Goal: Task Accomplishment & Management: Manage account settings

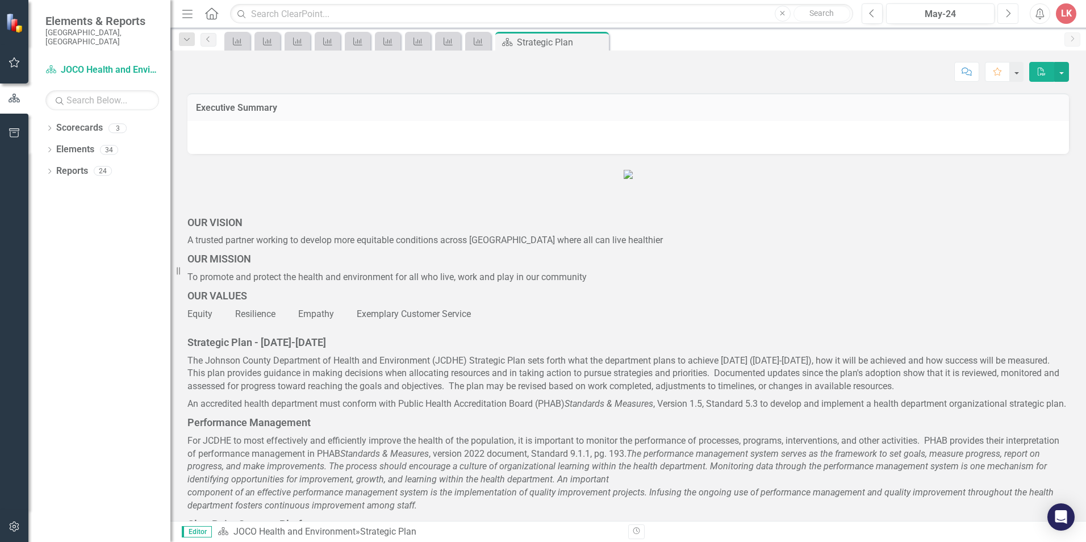
click at [1007, 18] on icon "Next" at bounding box center [1008, 14] width 6 height 10
click at [1007, 17] on icon "Next" at bounding box center [1008, 14] width 6 height 10
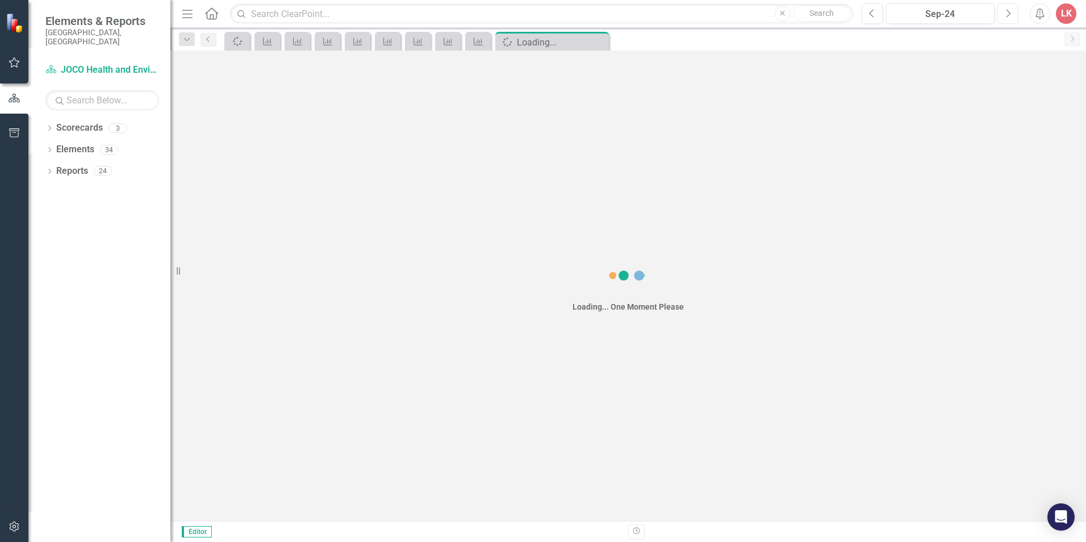
click at [1007, 17] on icon "Next" at bounding box center [1008, 14] width 6 height 10
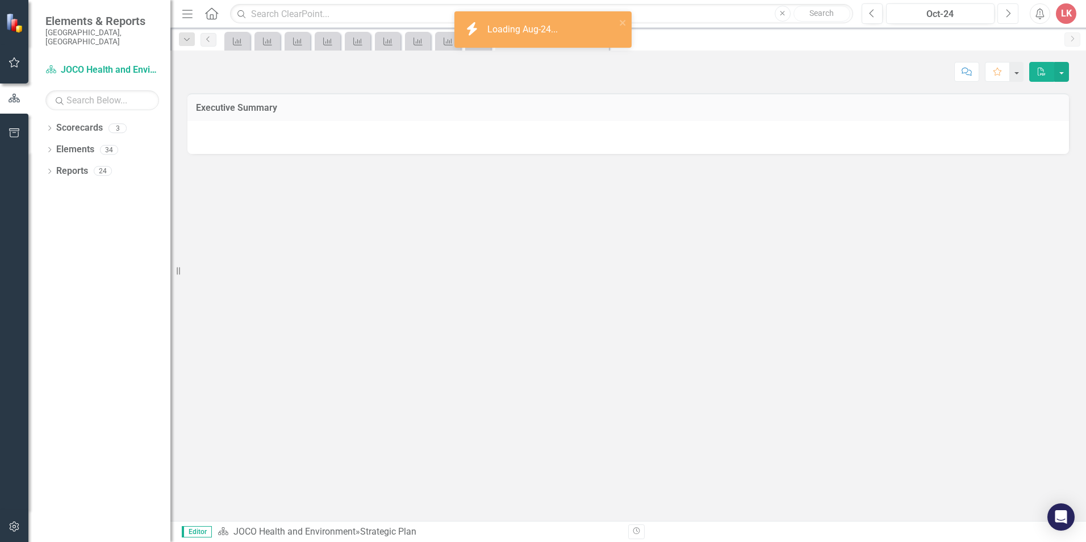
click at [1007, 17] on icon "Next" at bounding box center [1008, 14] width 6 height 10
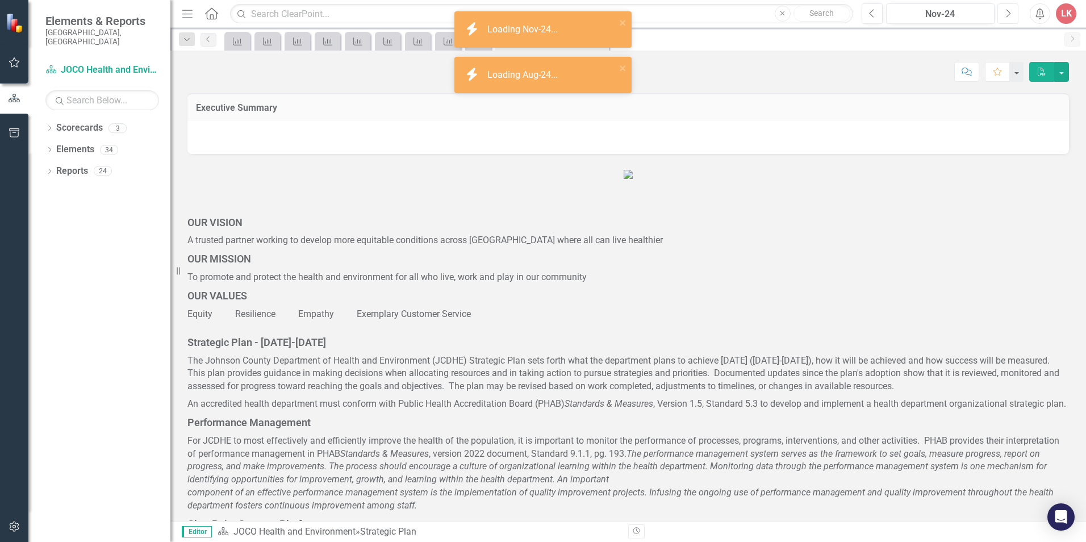
click at [1008, 16] on icon "Next" at bounding box center [1008, 14] width 6 height 10
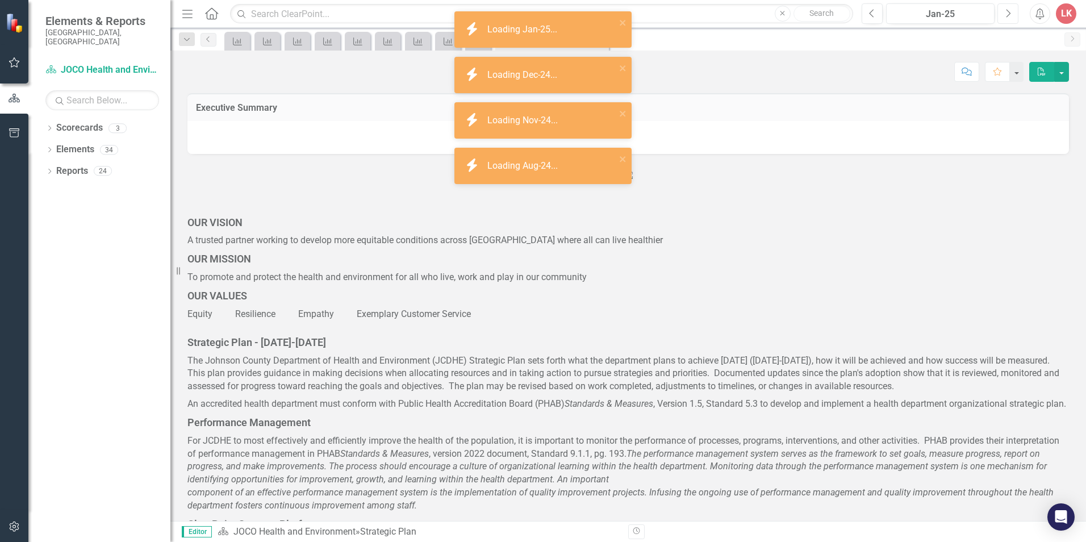
click at [1009, 17] on icon "Next" at bounding box center [1008, 14] width 6 height 10
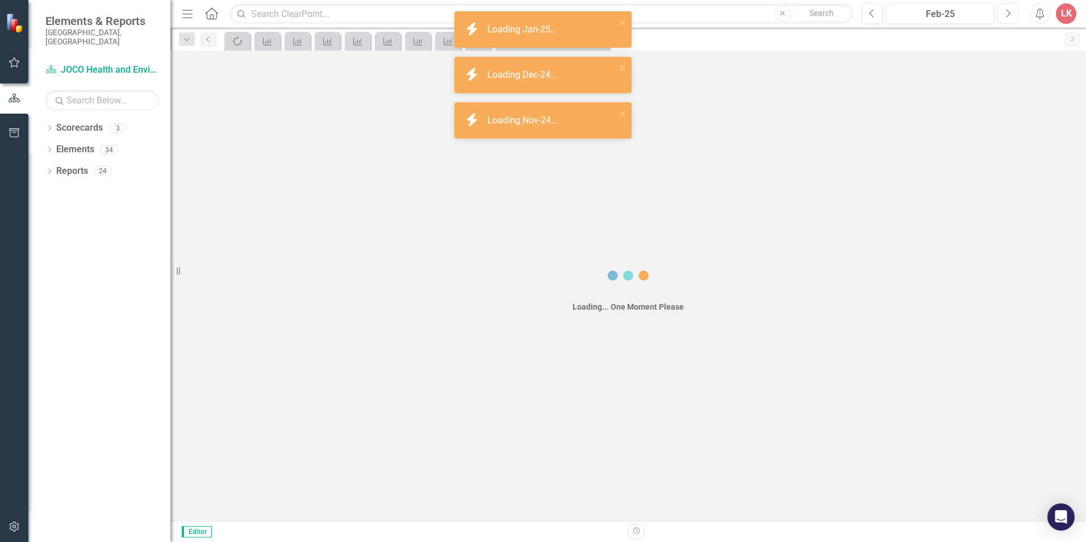
click at [1009, 17] on icon "Next" at bounding box center [1008, 14] width 6 height 10
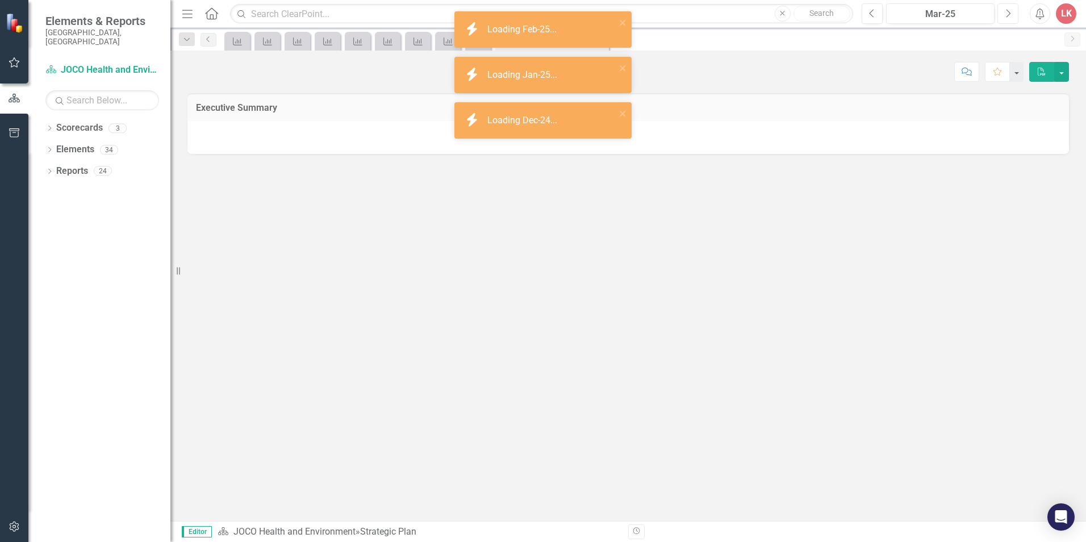
click at [1010, 17] on icon "Next" at bounding box center [1008, 14] width 6 height 10
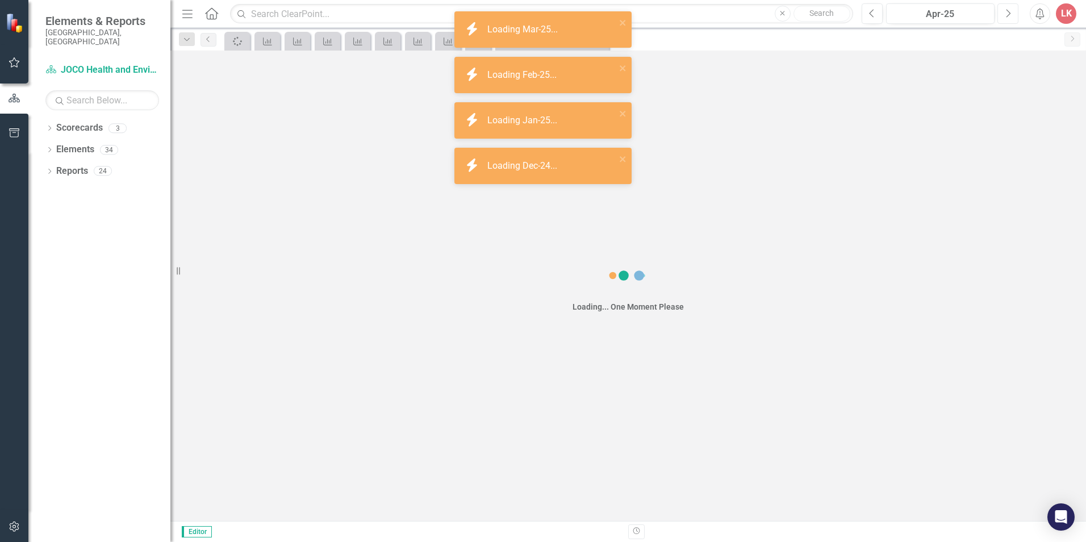
click at [1010, 16] on icon "Next" at bounding box center [1008, 14] width 6 height 10
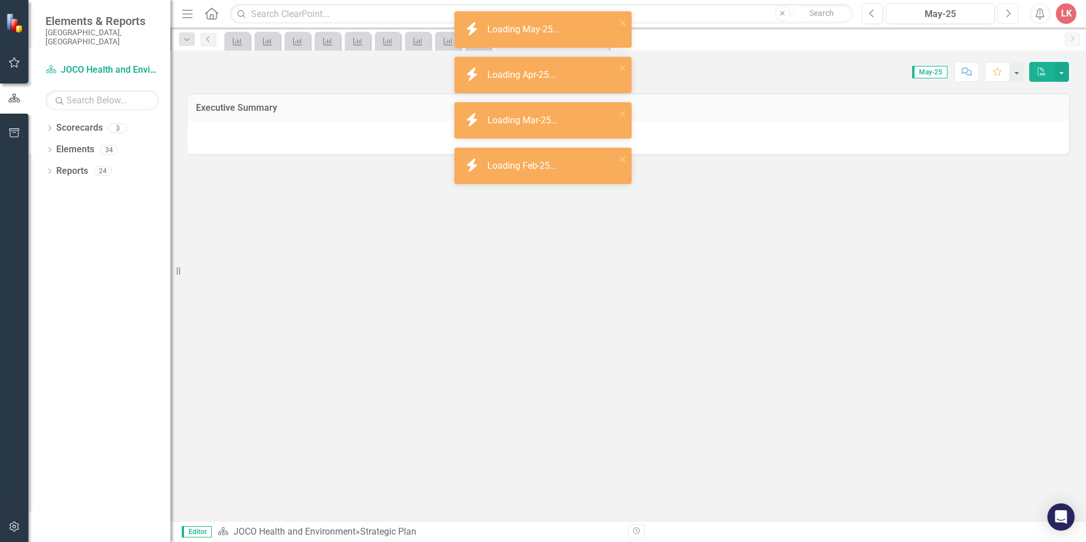
click at [1010, 16] on icon "Next" at bounding box center [1008, 14] width 6 height 10
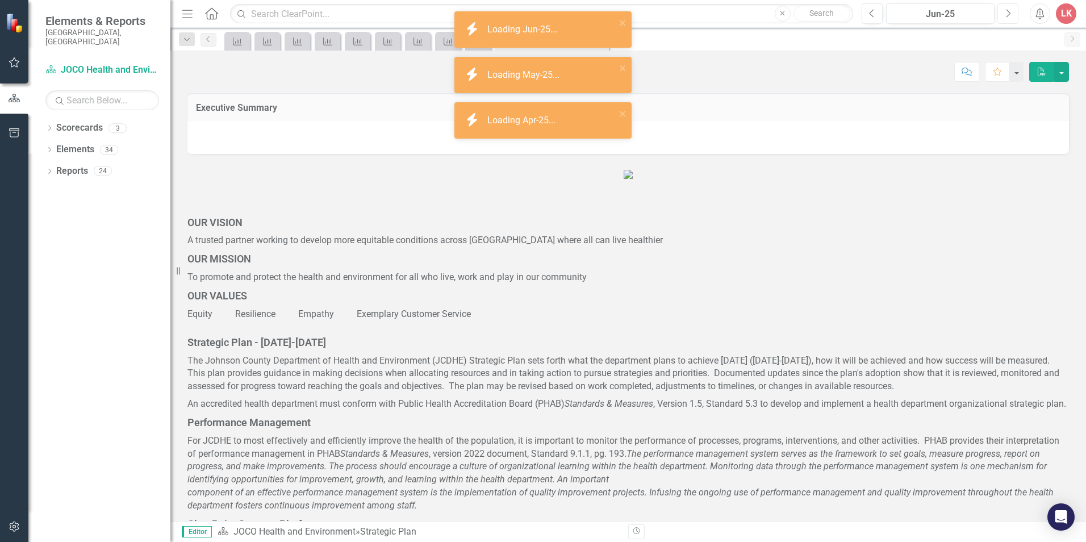
click at [1011, 16] on button "Next" at bounding box center [1007, 13] width 21 height 20
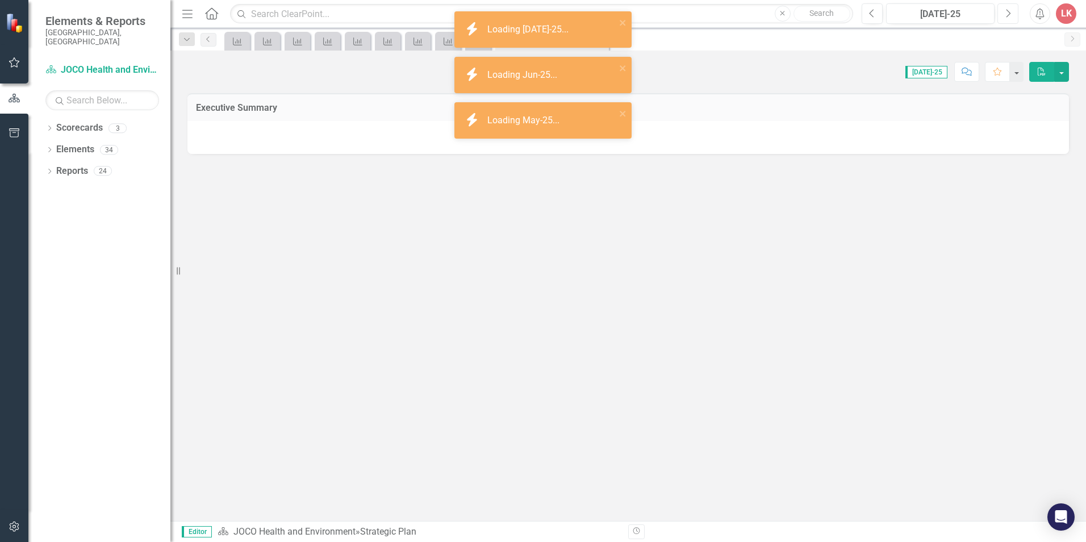
click at [1011, 15] on button "Next" at bounding box center [1007, 13] width 21 height 20
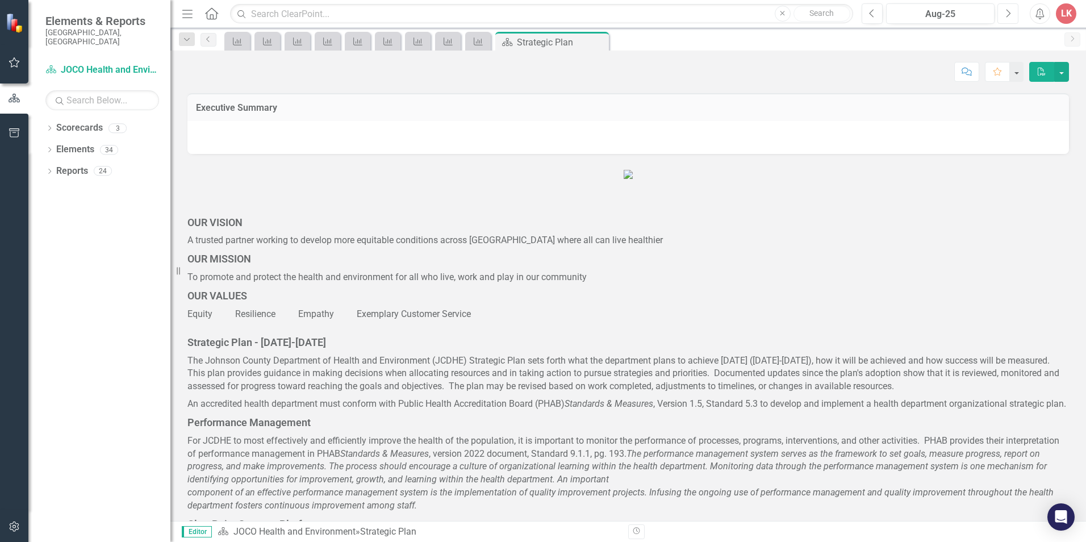
click at [1011, 15] on button "Next" at bounding box center [1007, 13] width 21 height 20
click at [237, 43] on icon "Key Success Indicator" at bounding box center [237, 41] width 11 height 9
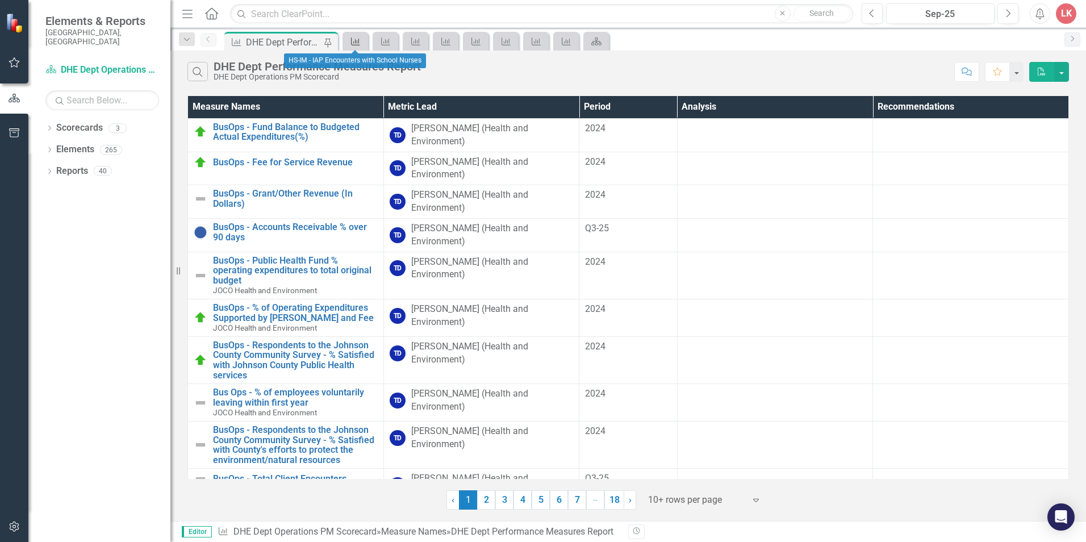
click at [358, 45] on icon "Measure Name" at bounding box center [355, 41] width 11 height 9
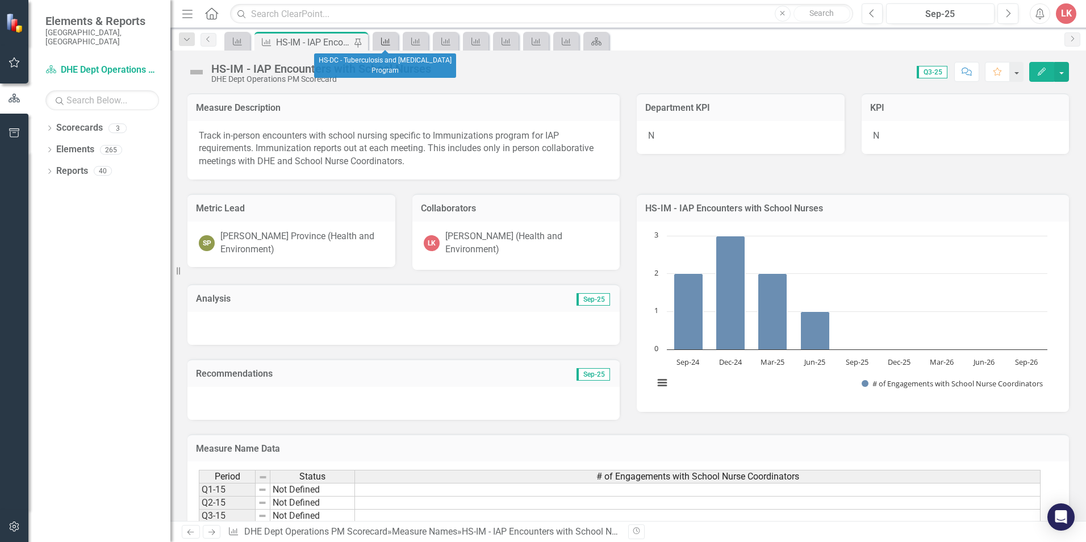
click at [389, 44] on icon "Measure Name" at bounding box center [385, 41] width 11 height 9
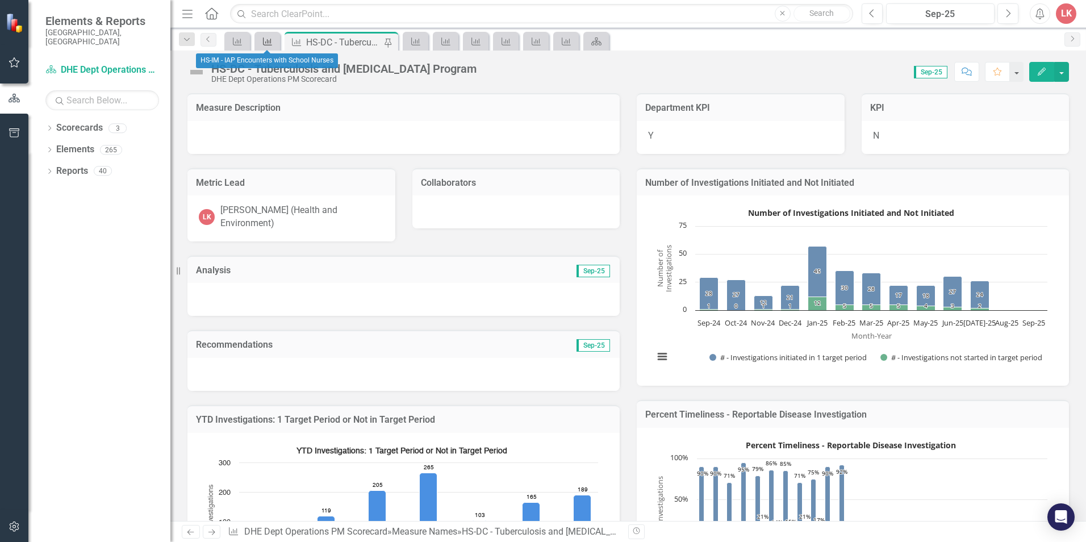
click at [264, 45] on icon "Measure Name" at bounding box center [267, 41] width 11 height 9
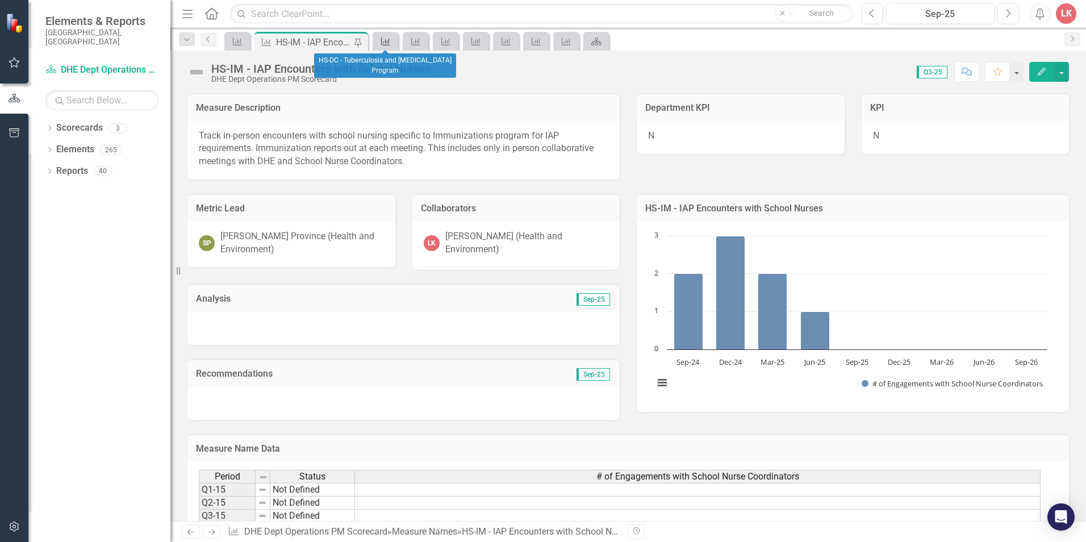
click at [382, 42] on icon "Measure Name" at bounding box center [385, 41] width 11 height 9
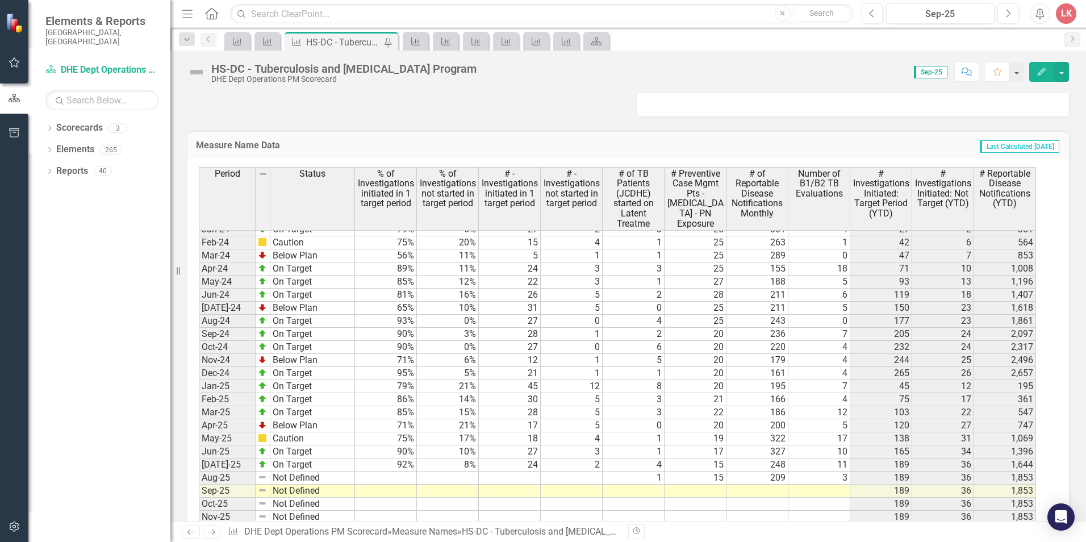
scroll to position [1420, 0]
click at [875, 17] on button "Previous" at bounding box center [871, 13] width 21 height 20
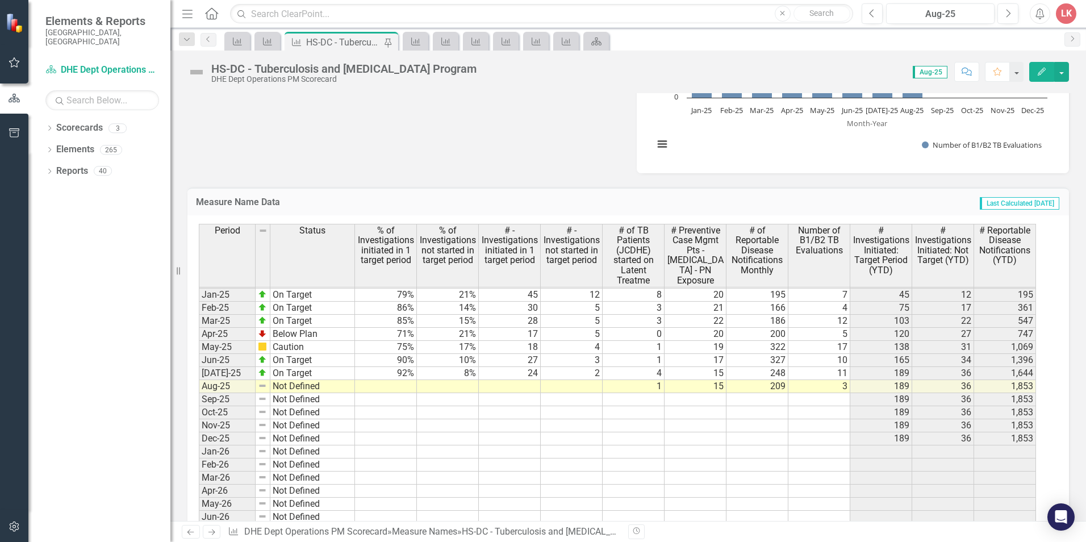
click at [400, 384] on tbody "Jun-23 Not Defined [DATE]-23 Not Defined Aug-23 Not Defined Sep-23 Not Defined …" at bounding box center [617, 321] width 837 height 562
click at [400, 384] on td at bounding box center [386, 386] width 62 height 13
click at [399, 384] on td at bounding box center [386, 386] width 62 height 13
click at [400, 384] on td at bounding box center [386, 386] width 62 height 13
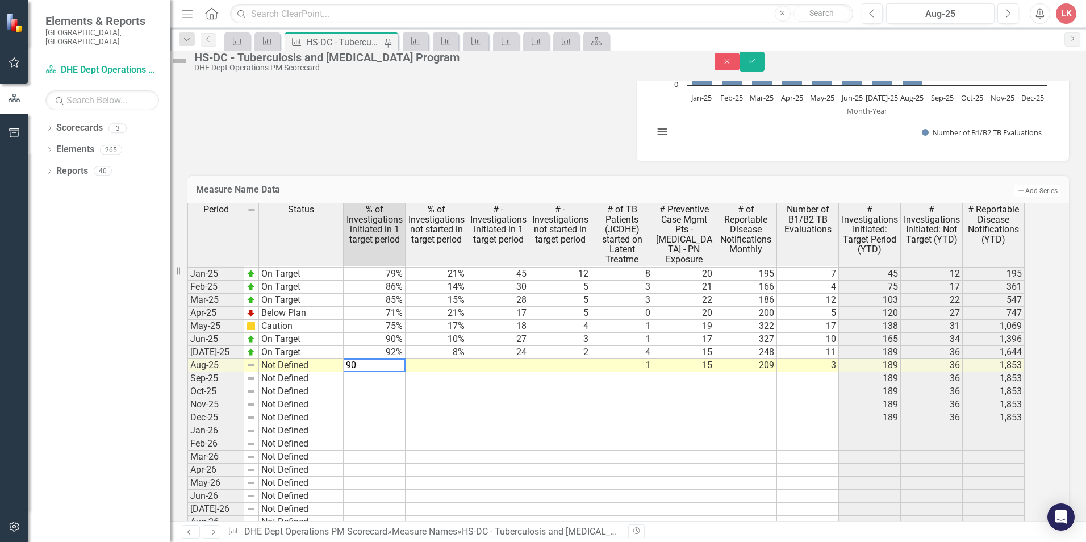
type textarea "90"
click at [445, 372] on td at bounding box center [436, 365] width 62 height 13
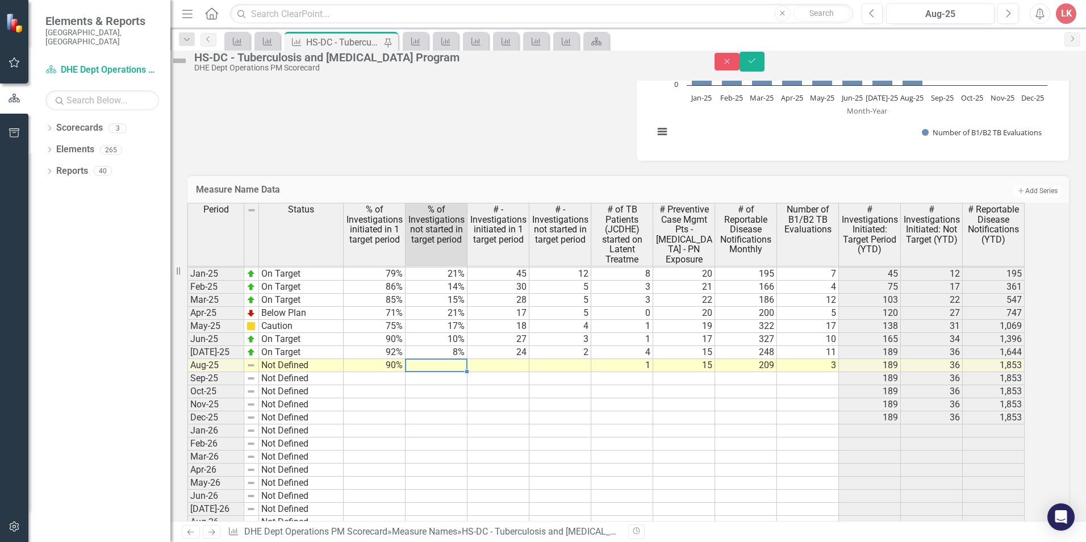
click at [449, 372] on td at bounding box center [436, 365] width 62 height 13
type textarea "10"
click at [513, 372] on td at bounding box center [498, 365] width 62 height 13
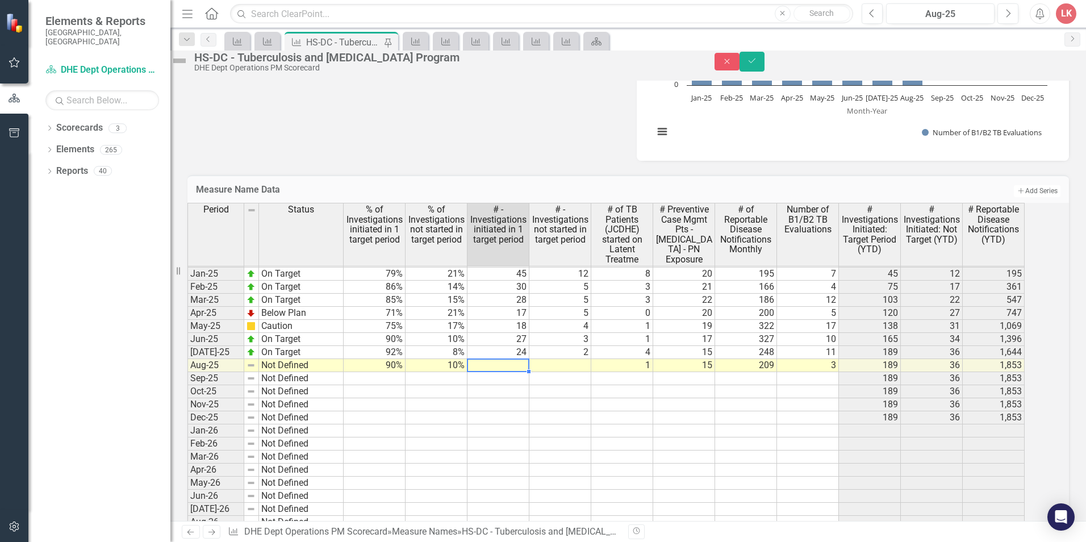
click at [514, 372] on td at bounding box center [498, 365] width 62 height 13
type textarea "38"
click at [578, 372] on td at bounding box center [560, 365] width 62 height 13
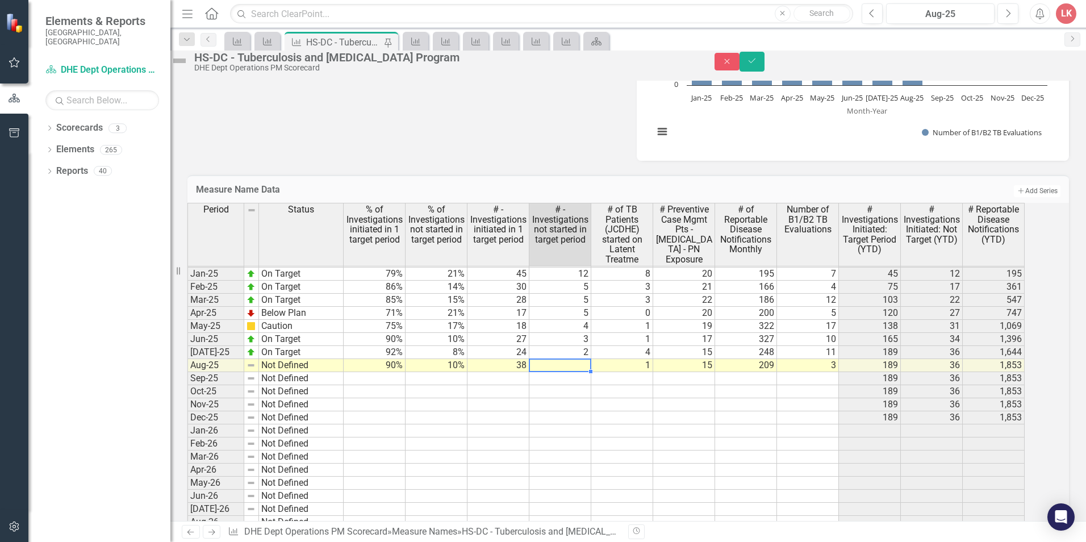
click at [578, 372] on td at bounding box center [560, 365] width 62 height 13
type textarea "4"
click at [757, 65] on icon "Save" at bounding box center [752, 61] width 10 height 8
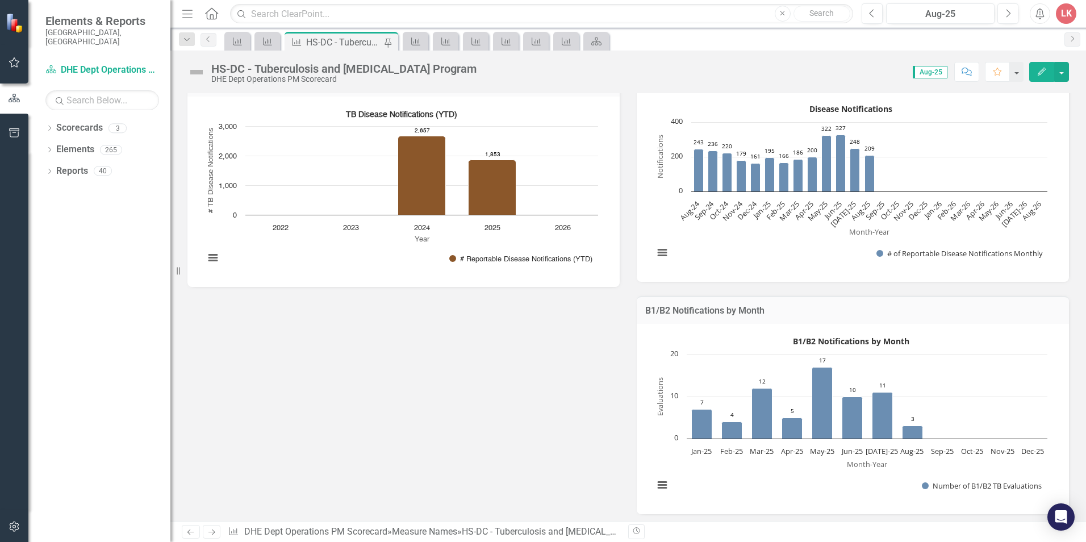
scroll to position [795, 0]
